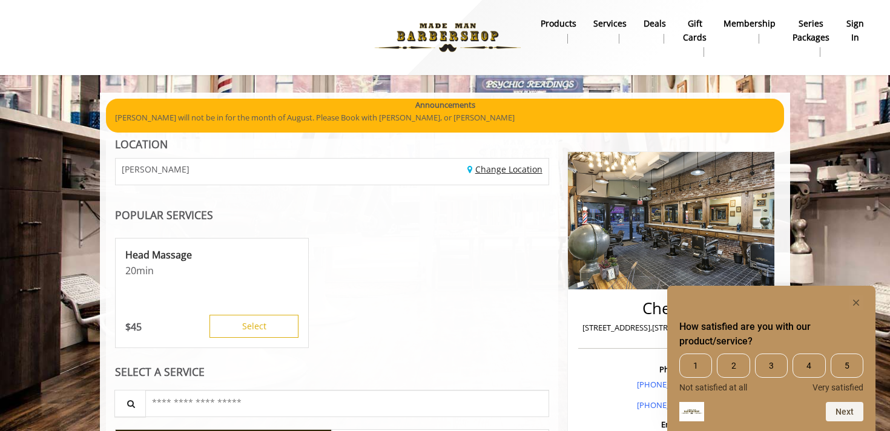
click at [500, 172] on link "Change Location" at bounding box center [504, 169] width 75 height 12
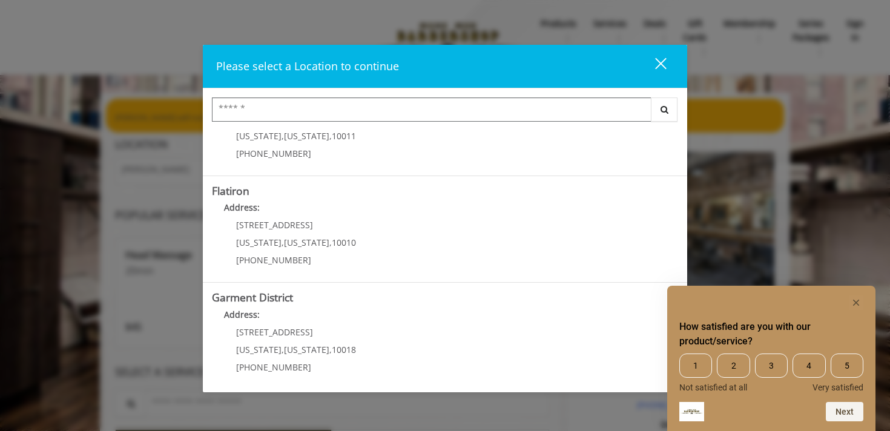
scroll to position [276, 0]
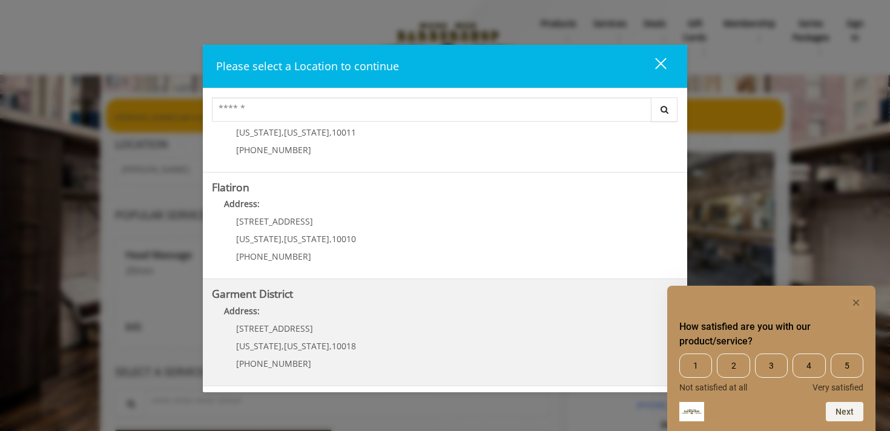
click at [466, 342] on District "Garment District Address: 1400 Broadway New York , New York , 10018 (212) 997-4…" at bounding box center [445, 332] width 466 height 88
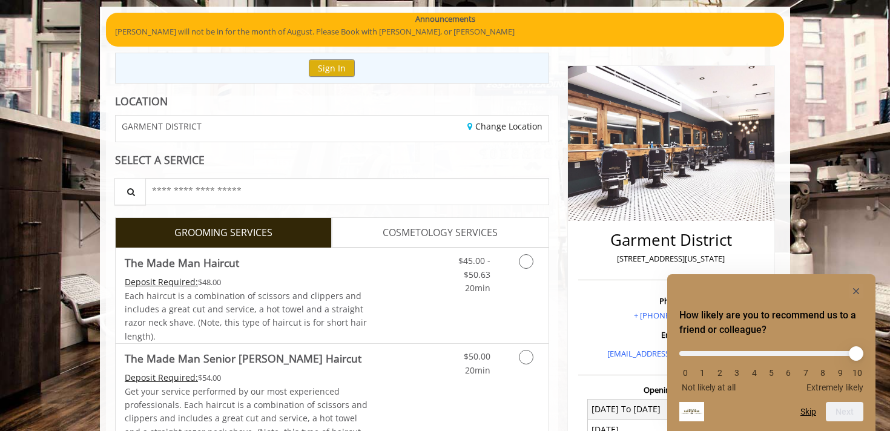
scroll to position [88, 0]
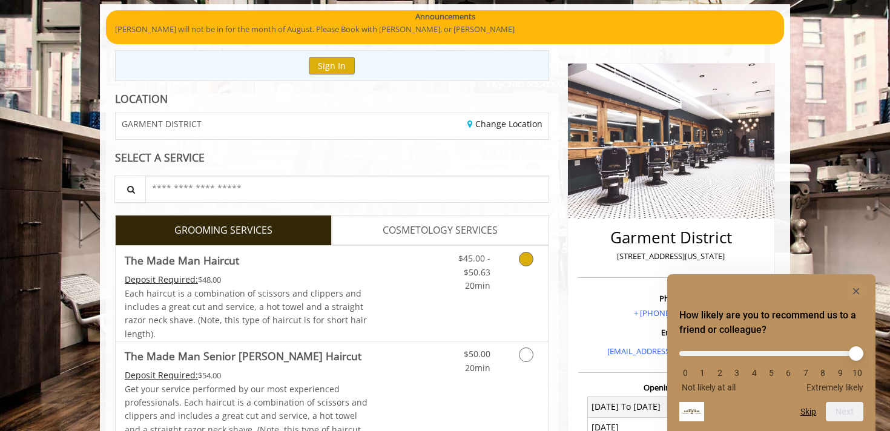
click at [534, 265] on link "Grooming services" at bounding box center [524, 269] width 31 height 47
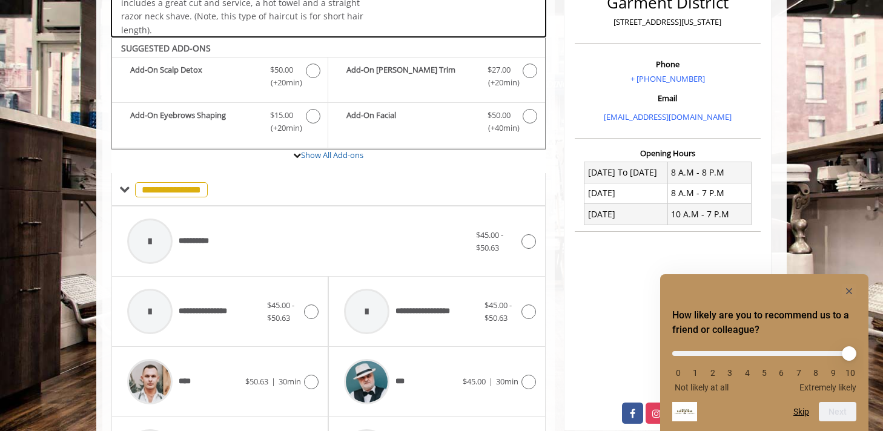
scroll to position [360, 0]
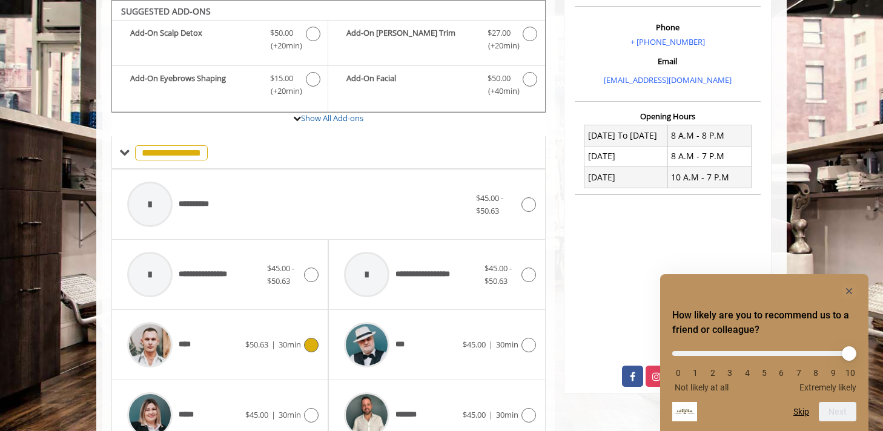
click at [220, 341] on div "****" at bounding box center [183, 345] width 124 height 58
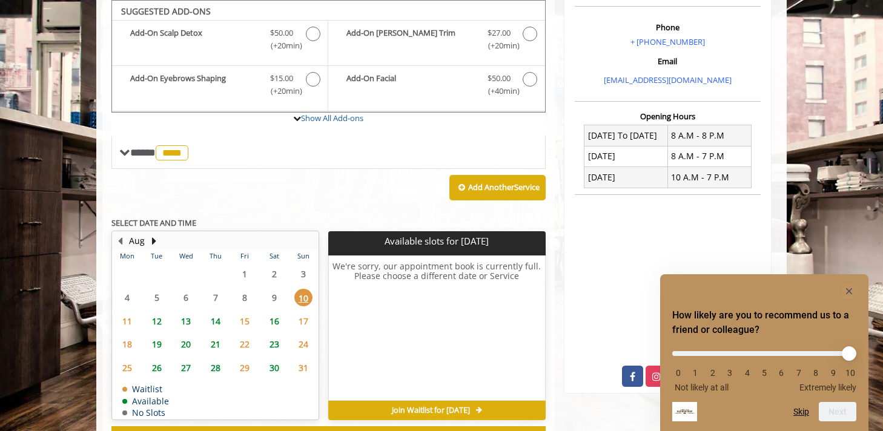
scroll to position [360, 0]
click at [186, 344] on span "20" at bounding box center [186, 344] width 18 height 18
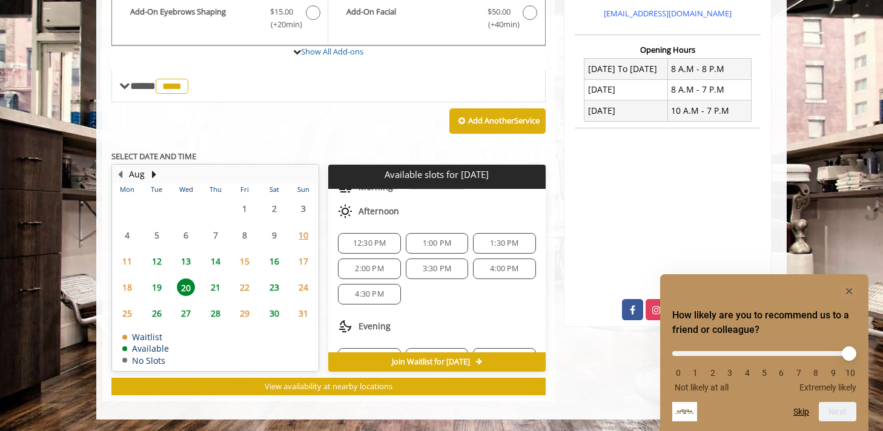
scroll to position [131, 0]
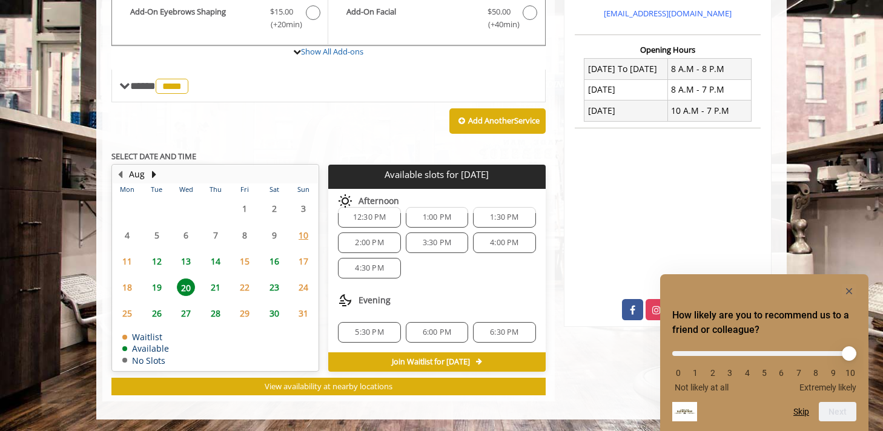
click at [430, 331] on span "6:00 PM" at bounding box center [437, 333] width 28 height 10
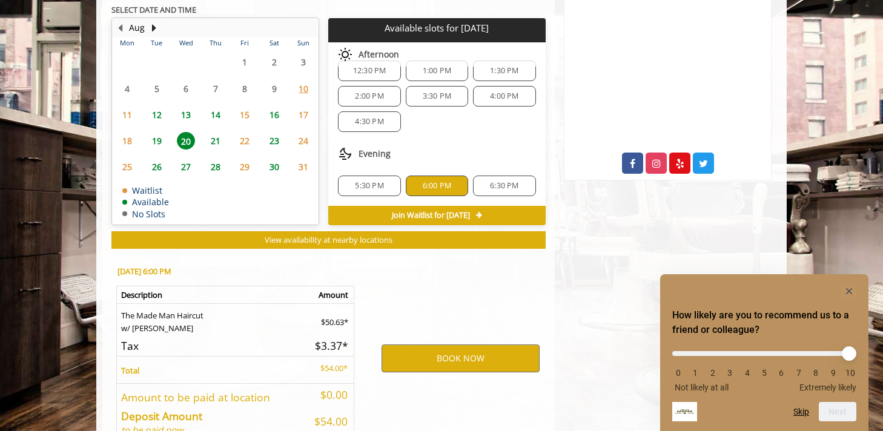
scroll to position [645, 0]
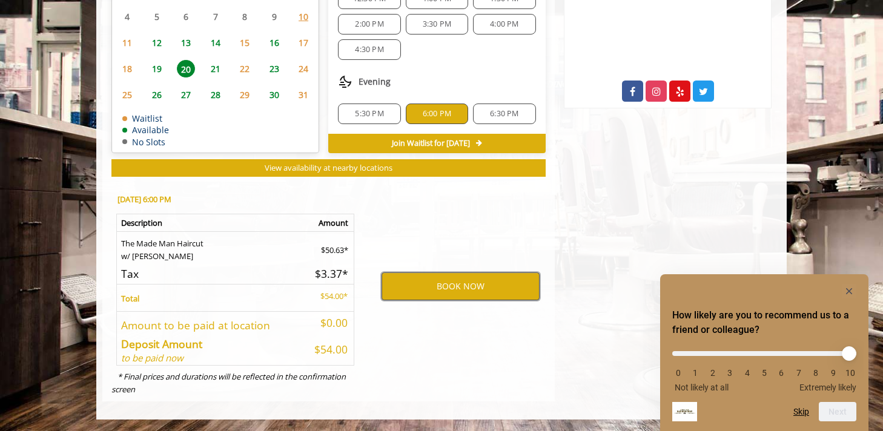
click at [450, 283] on button "BOOK NOW" at bounding box center [460, 286] width 158 height 28
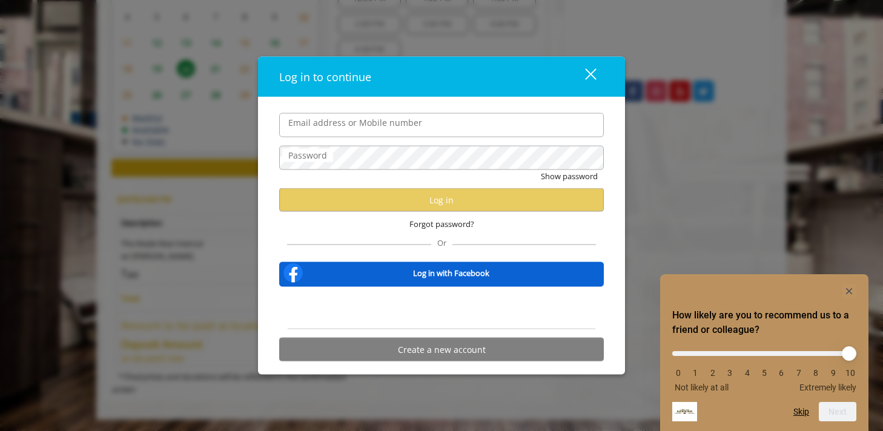
type input "**********"
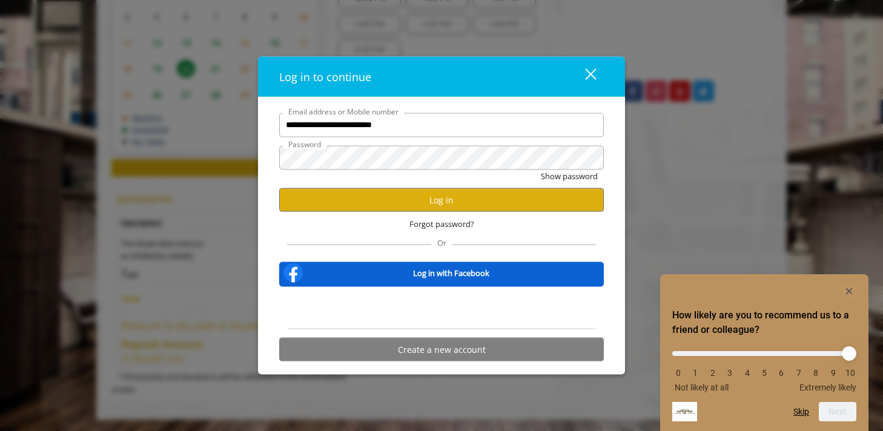
scroll to position [0, 0]
click at [448, 194] on button "Log in" at bounding box center [441, 200] width 324 height 24
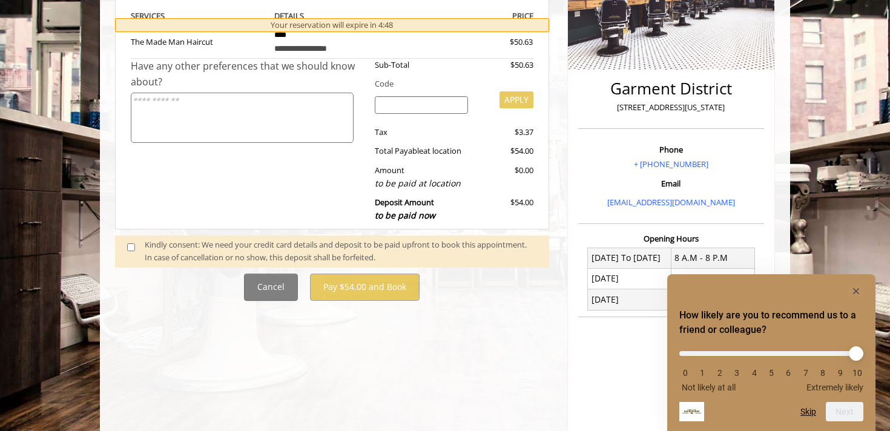
scroll to position [301, 0]
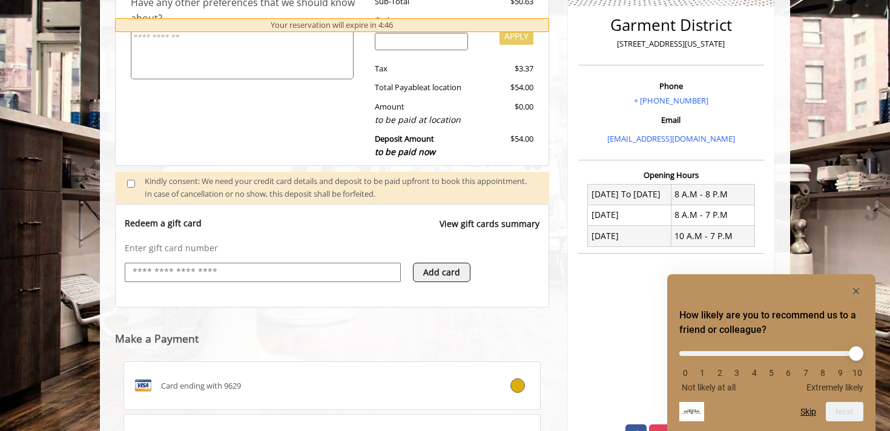
click at [217, 277] on input "text" at bounding box center [262, 272] width 263 height 15
type input "**********"
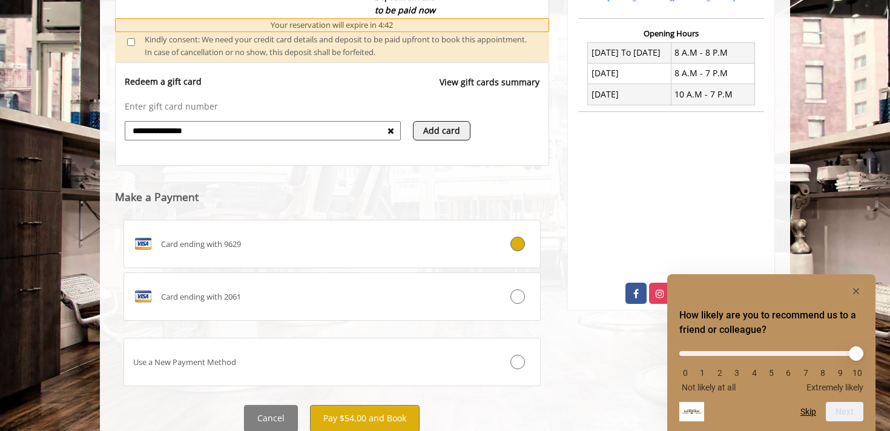
scroll to position [444, 0]
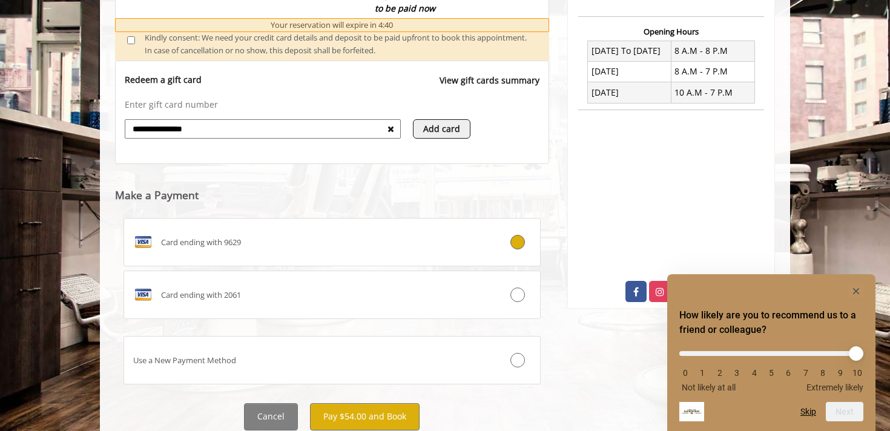
click at [236, 124] on input "**********" at bounding box center [259, 129] width 256 height 15
click at [315, 170] on webstore-payments "Make a Payment Card ending with 9629 Card ending with 2061 Use a New Payment Me…" at bounding box center [332, 280] width 434 height 233
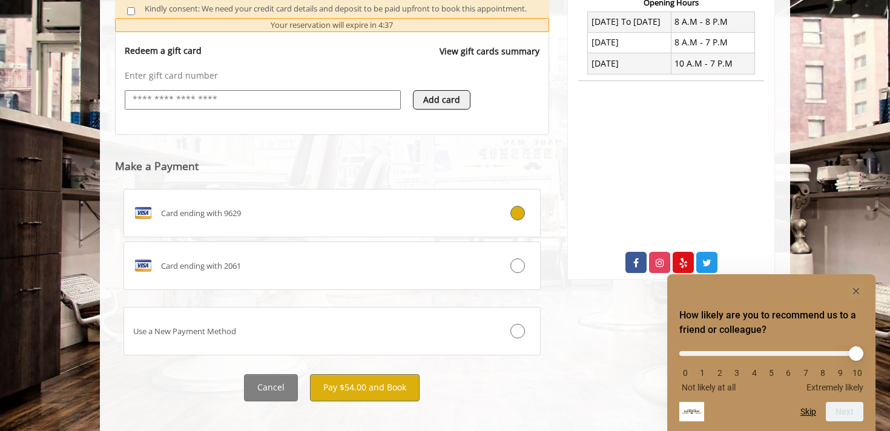
scroll to position [486, 0]
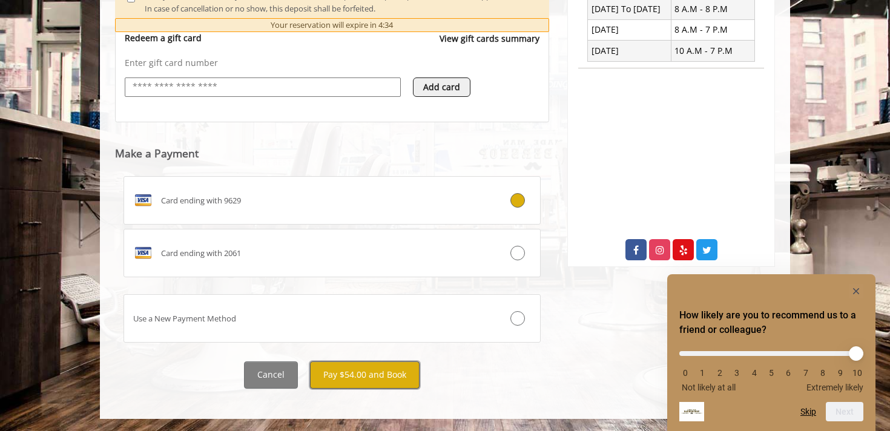
click at [335, 378] on button "Pay $54.00 and Book" at bounding box center [365, 374] width 110 height 27
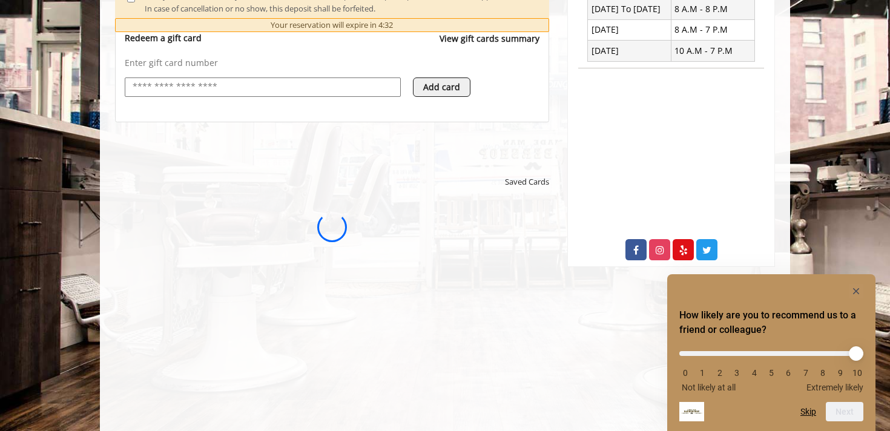
scroll to position [0, 0]
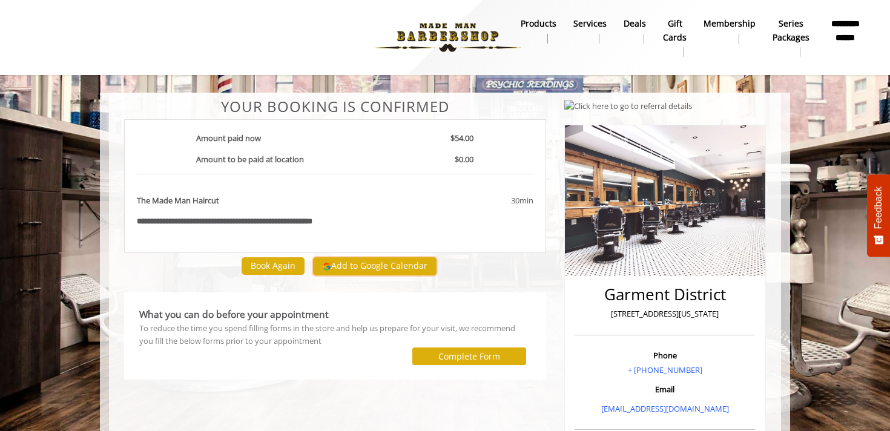
click at [346, 268] on button "Add to Google Calendar" at bounding box center [375, 266] width 124 height 18
